Goal: Obtain resource: Download file/media

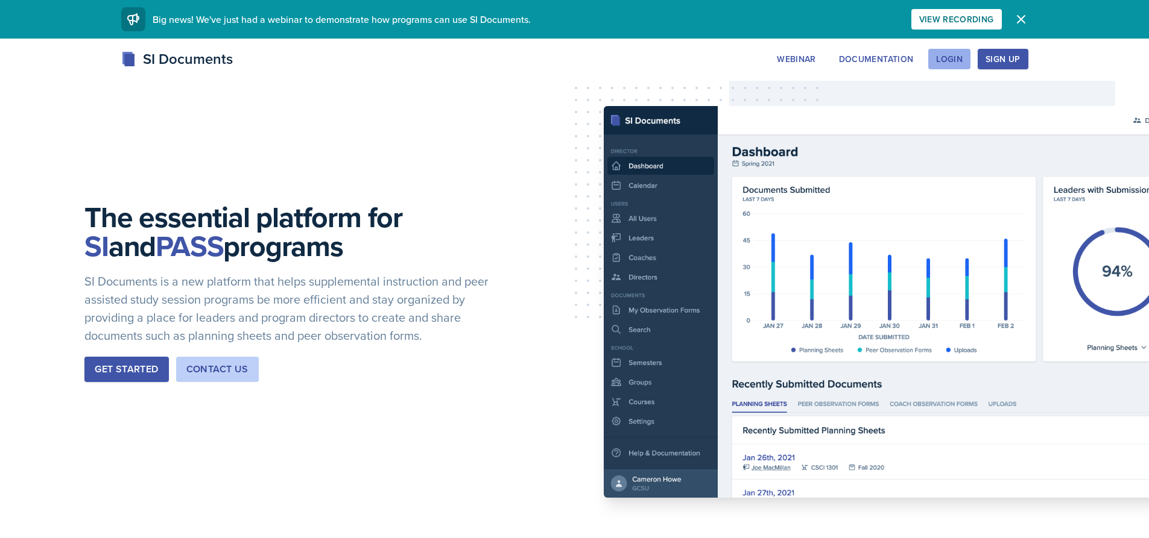
click at [954, 55] on div "Login" at bounding box center [949, 59] width 27 height 10
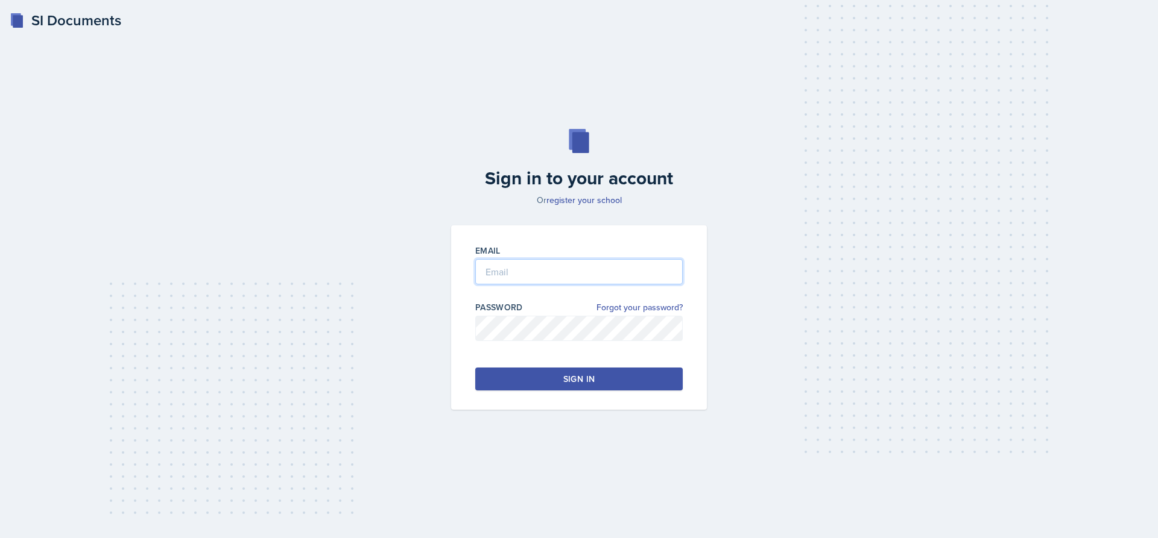
click at [511, 273] on input "email" at bounding box center [578, 271] width 207 height 25
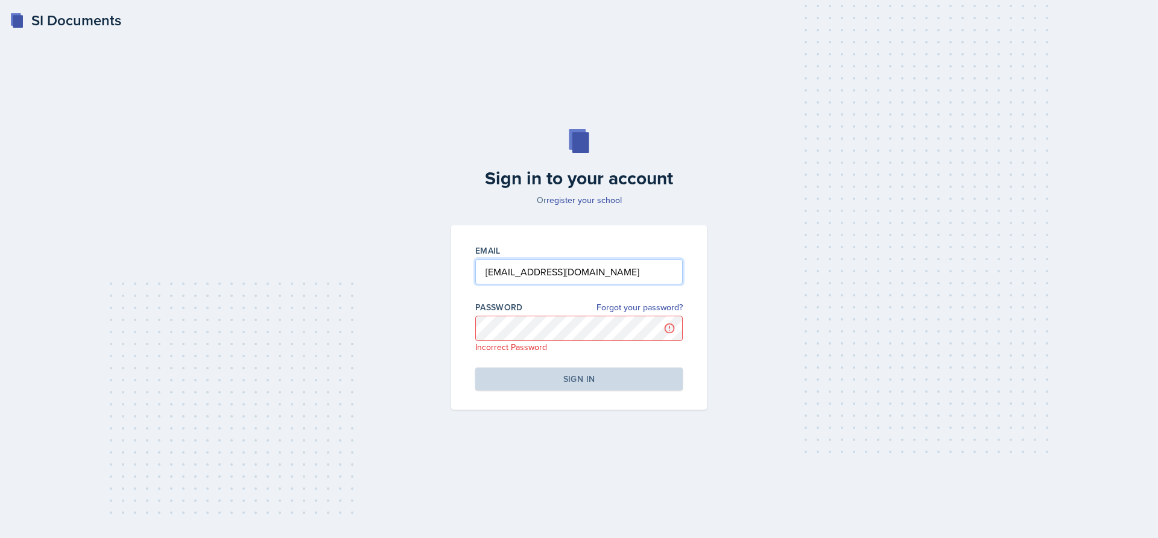
click at [534, 272] on input "[EMAIL_ADDRESS][DOMAIN_NAME]" at bounding box center [578, 271] width 207 height 25
click at [557, 279] on input "[PERSON_NAME][EMAIL_ADDRESS][PERSON_NAME][DOMAIN_NAME]" at bounding box center [578, 271] width 207 height 25
type input "[PERSON_NAME][EMAIL_ADDRESS][PERSON_NAME][DOMAIN_NAME]"
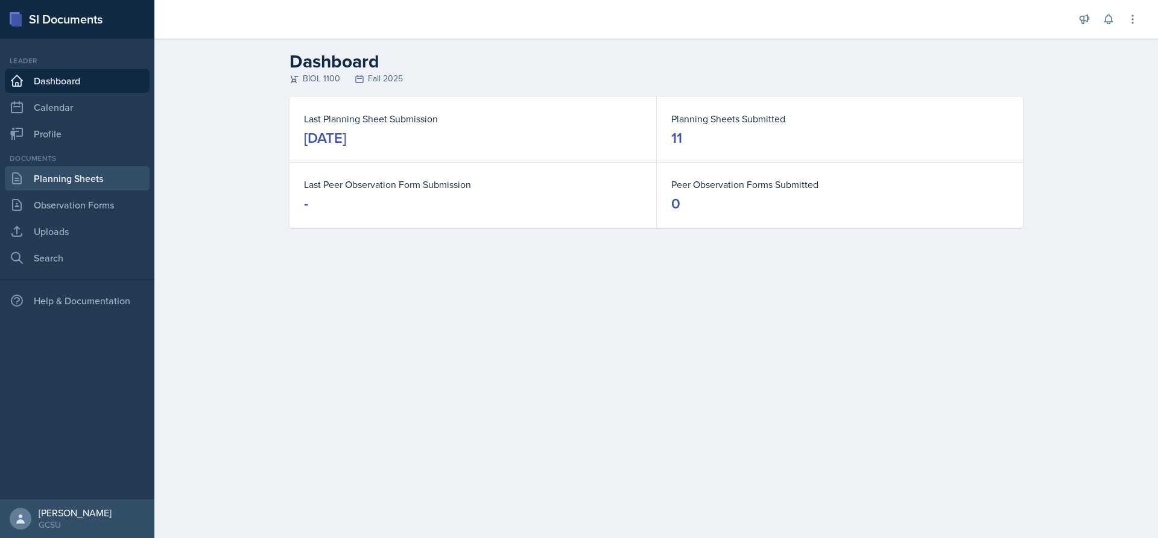
click at [111, 166] on link "Planning Sheets" at bounding box center [77, 178] width 145 height 24
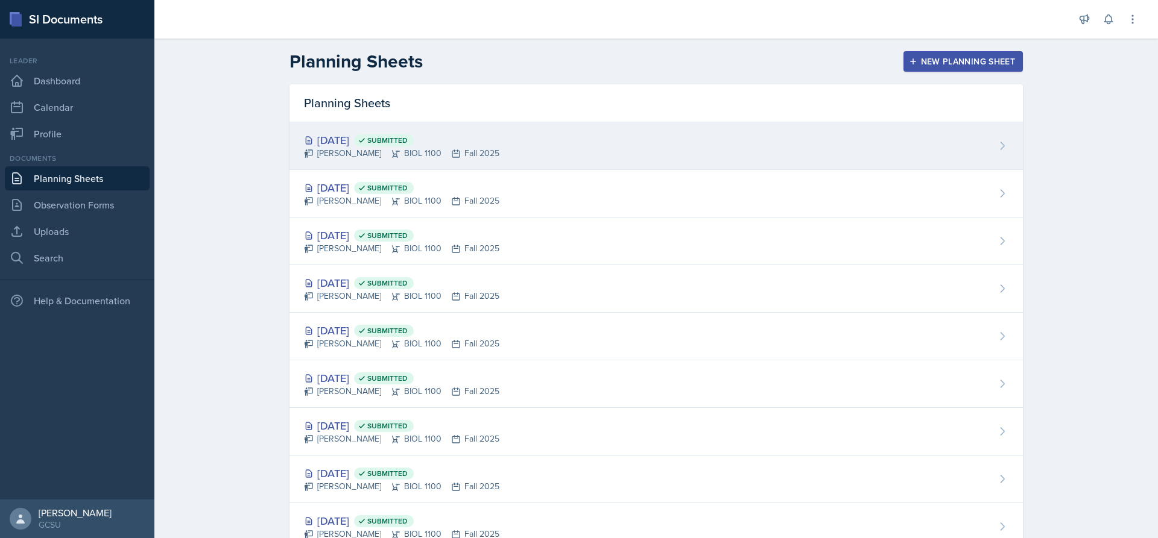
click at [362, 142] on div "[DATE] Submitted" at bounding box center [401, 140] width 195 height 16
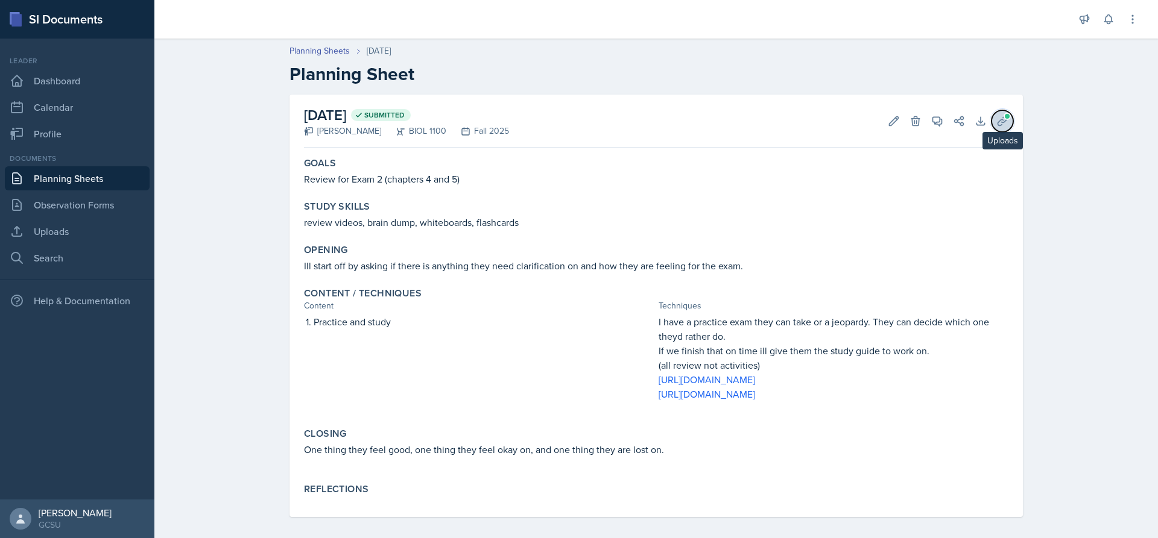
click at [1003, 117] on span at bounding box center [1006, 116] width 7 height 7
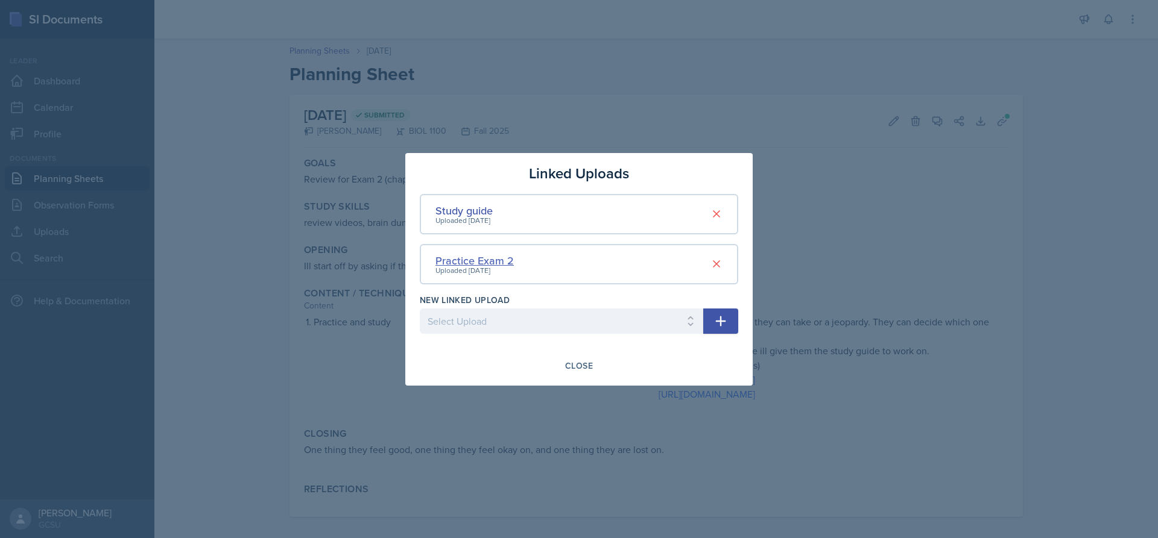
click at [475, 264] on div "Practice Exam 2" at bounding box center [474, 261] width 78 height 16
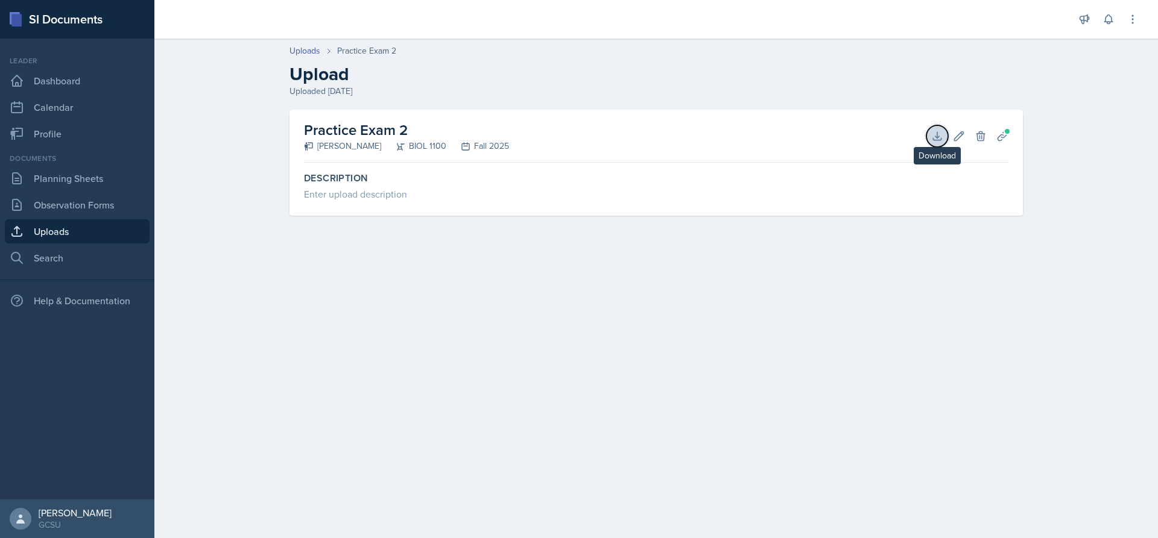
click at [929, 136] on button "Download" at bounding box center [937, 136] width 22 height 22
click at [311, 55] on link "Uploads" at bounding box center [304, 51] width 31 height 13
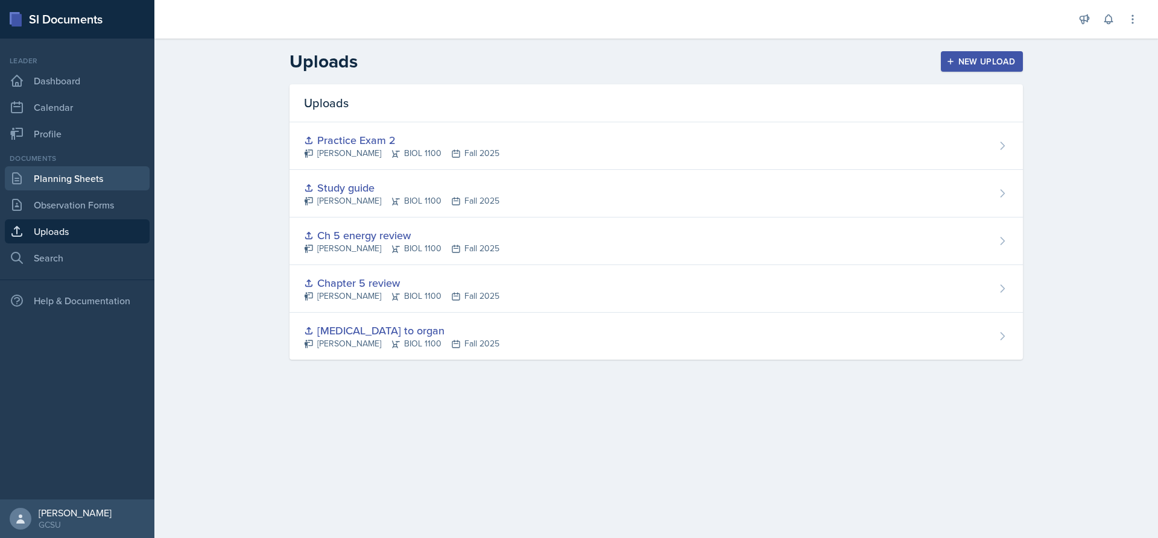
click at [85, 182] on link "Planning Sheets" at bounding box center [77, 178] width 145 height 24
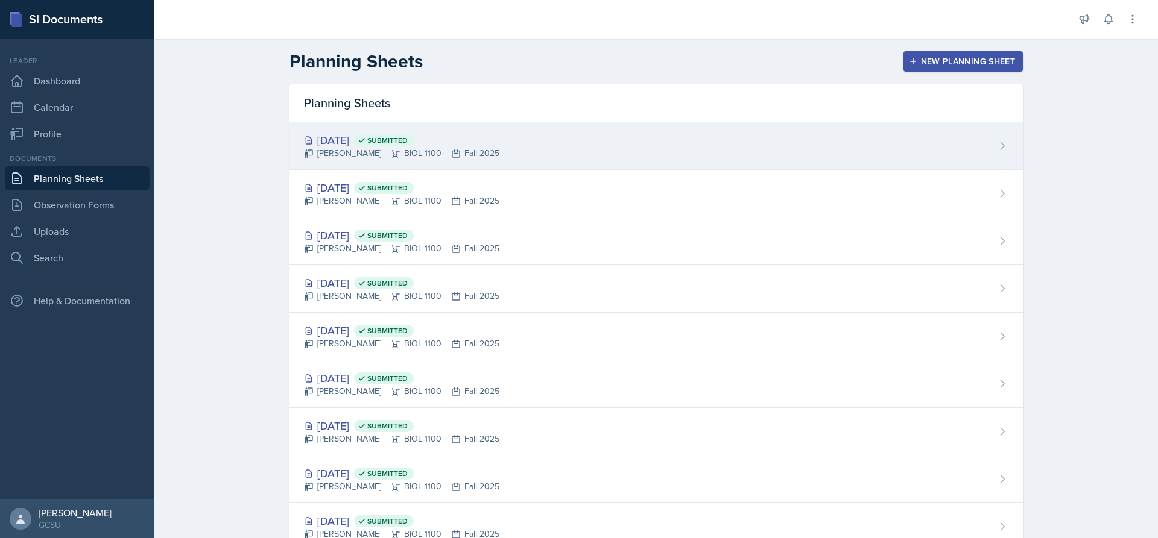
click at [355, 139] on div "[DATE] Submitted" at bounding box center [401, 140] width 195 height 16
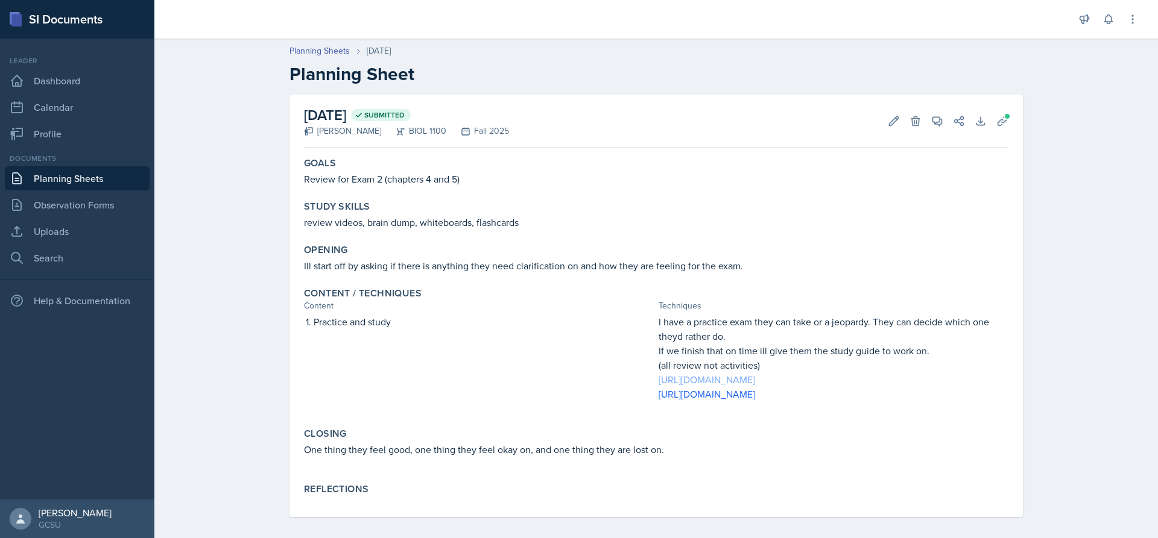
click at [755, 380] on link "[URL][DOMAIN_NAME]" at bounding box center [707, 379] width 96 height 13
